Goal: Information Seeking & Learning: Learn about a topic

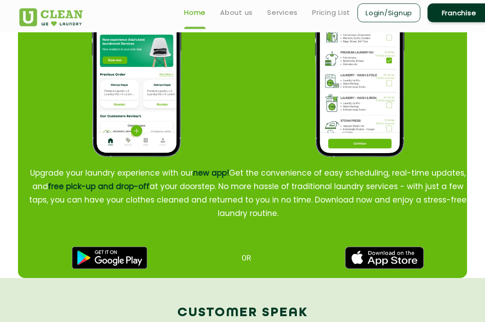
scroll to position [1121, 0]
click at [241, 14] on link "About us" at bounding box center [236, 12] width 33 height 11
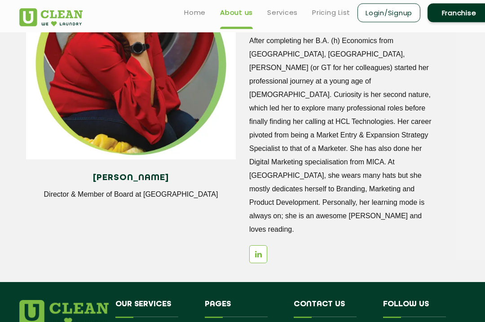
scroll to position [1108, 0]
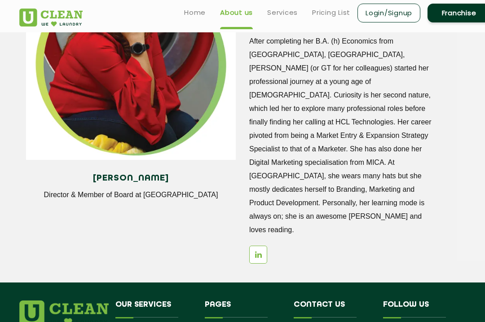
click at [337, 12] on link "Pricing List" at bounding box center [331, 12] width 38 height 11
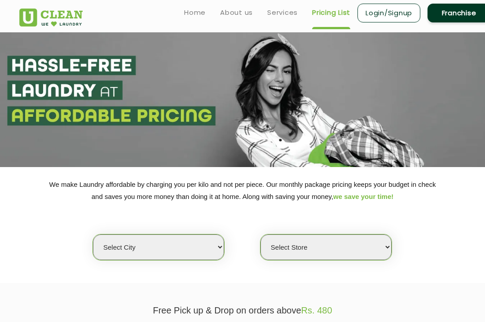
select select "0"
click at [237, 17] on link "About us" at bounding box center [236, 12] width 33 height 11
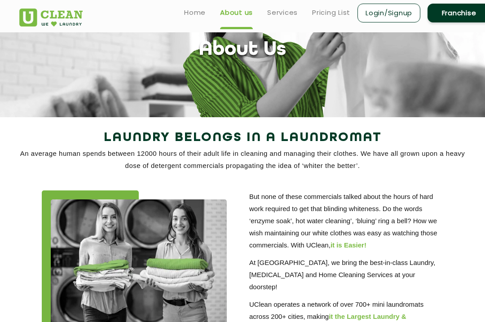
scroll to position [46, 0]
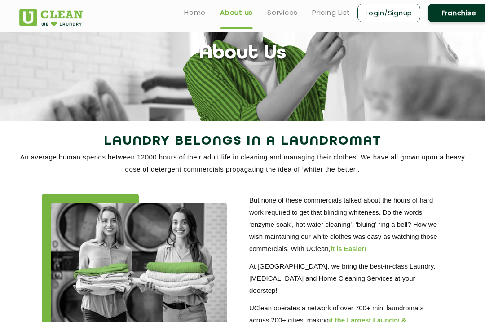
click at [337, 13] on link "Pricing List" at bounding box center [331, 12] width 38 height 11
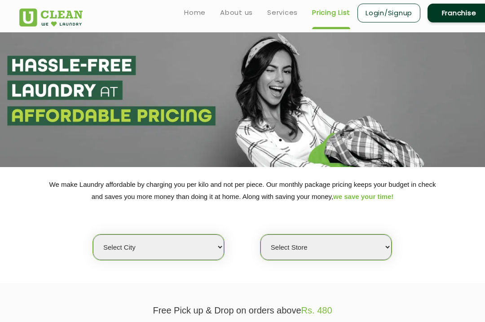
click at [218, 238] on select "Select city [GEOGRAPHIC_DATA] [GEOGRAPHIC_DATA] [GEOGRAPHIC_DATA] [GEOGRAPHIC_D…" at bounding box center [158, 247] width 131 height 26
select select "31"
click at [385, 241] on select "Select Store" at bounding box center [325, 247] width 131 height 26
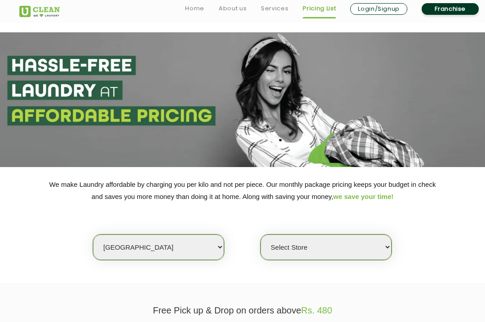
click at [317, 12] on link "Pricing List" at bounding box center [319, 8] width 33 height 11
click at [448, 9] on link "Franchise" at bounding box center [450, 9] width 57 height 12
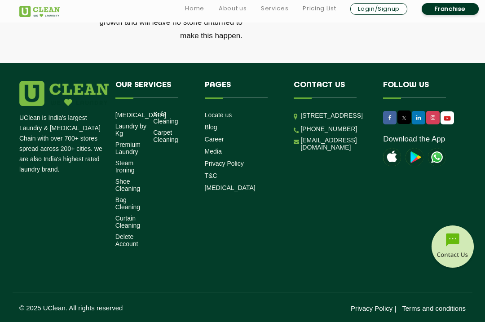
scroll to position [3125, 0]
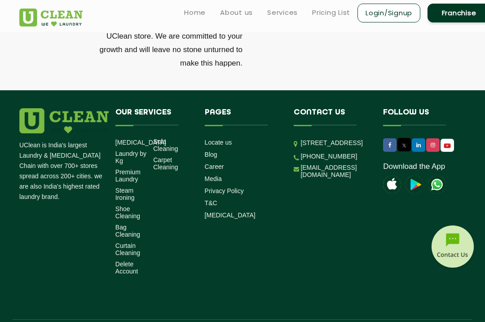
click at [220, 163] on link "Career" at bounding box center [214, 166] width 19 height 7
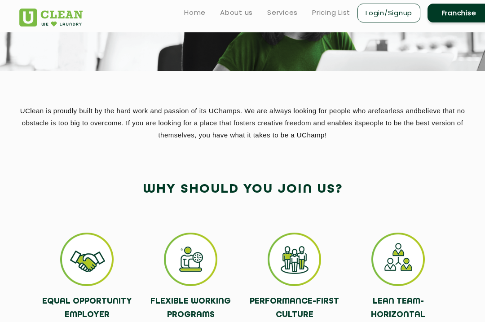
scroll to position [96, 0]
